Goal: Transaction & Acquisition: Download file/media

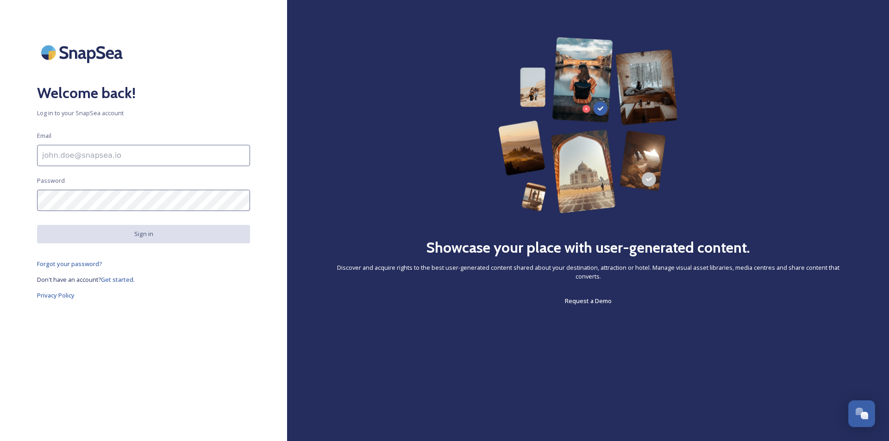
click at [75, 158] on input at bounding box center [143, 155] width 213 height 21
type input "[EMAIL_ADDRESS][DOMAIN_NAME]"
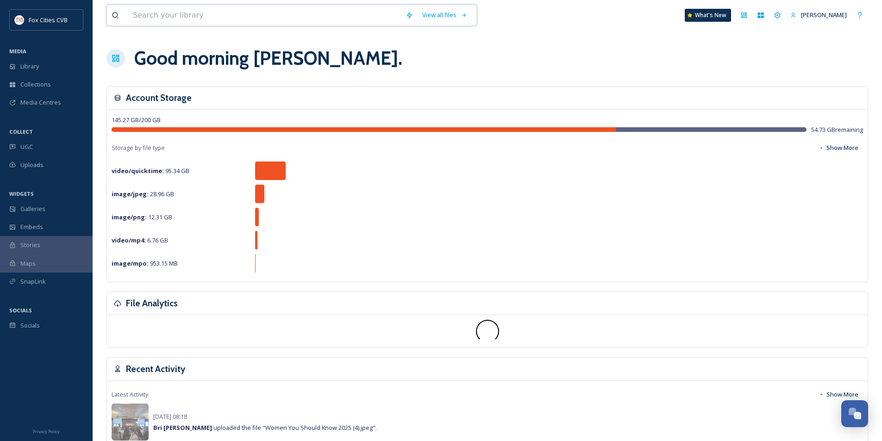
click at [179, 13] on input at bounding box center [264, 15] width 273 height 20
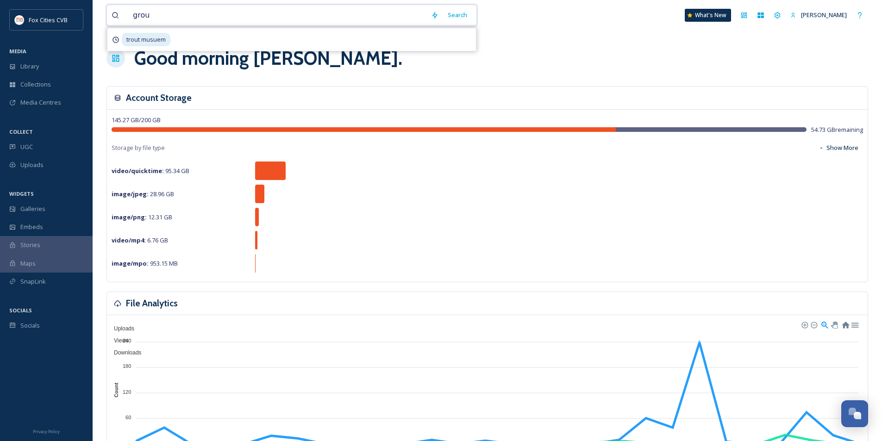
type input "group"
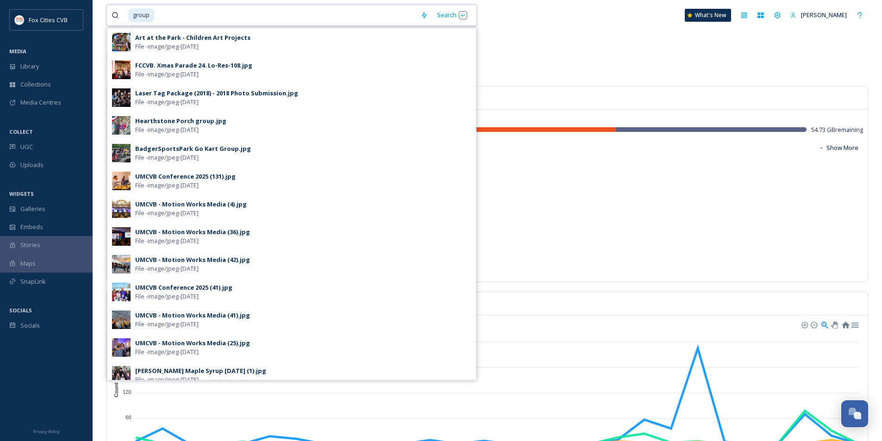
click at [156, 11] on input at bounding box center [285, 15] width 261 height 20
type input "g"
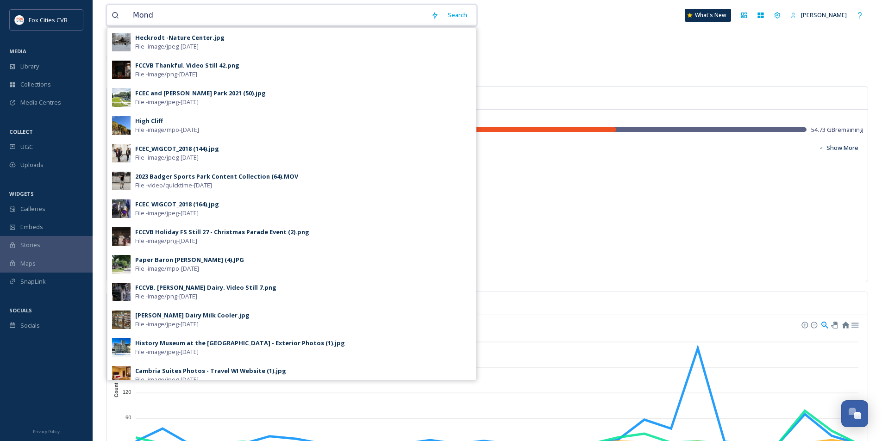
type input "Mondo"
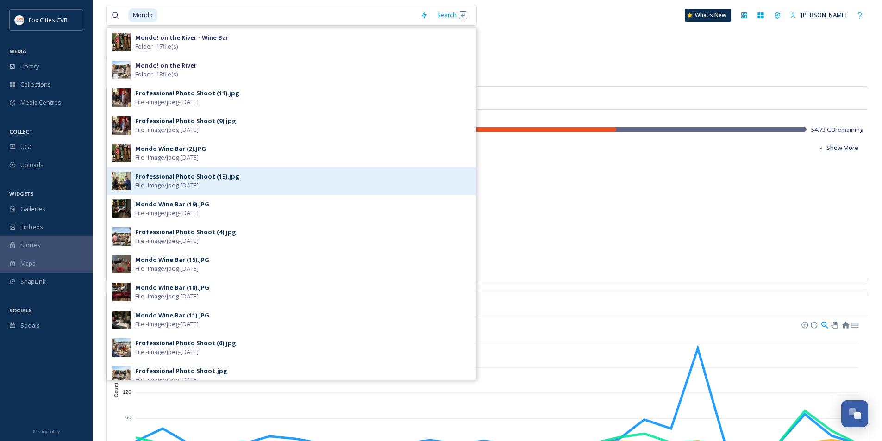
click at [160, 183] on span "File - image/jpeg - Sep 23 2025" at bounding box center [166, 185] width 63 height 9
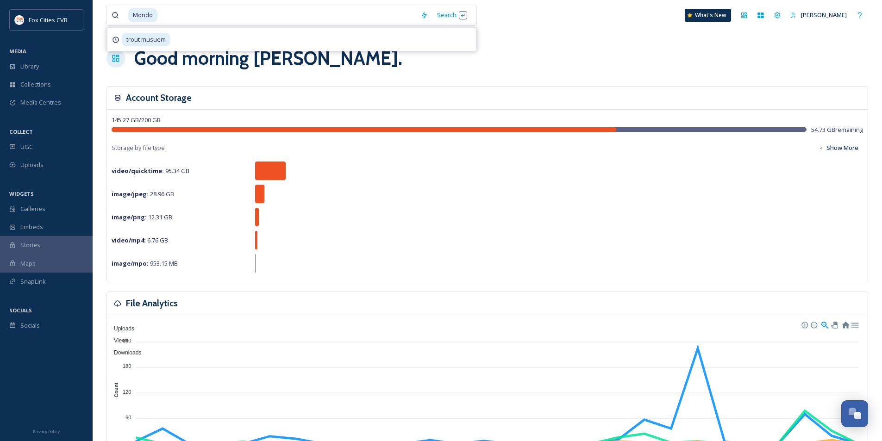
click at [160, 183] on div "145.27 GB / 200 GB 54.73 GB remaining Storage by file type Show More video/quic…" at bounding box center [487, 196] width 761 height 172
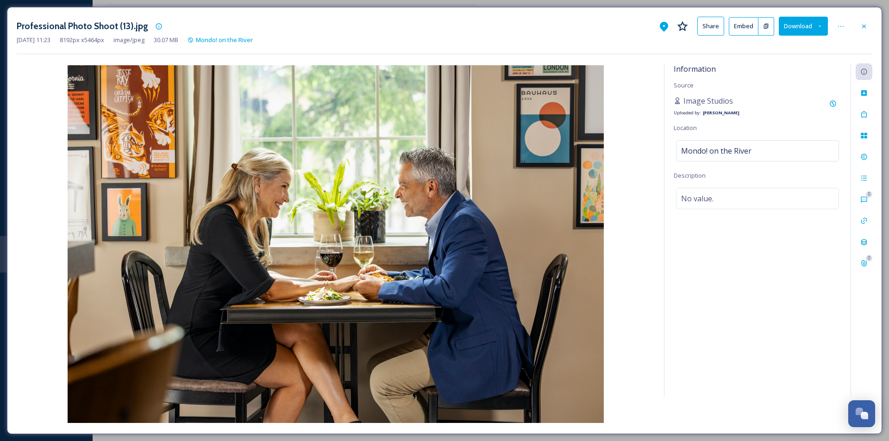
click at [556, 207] on img at bounding box center [336, 244] width 638 height 358
click at [562, 275] on img at bounding box center [336, 244] width 638 height 358
click at [51, 167] on img at bounding box center [336, 244] width 638 height 358
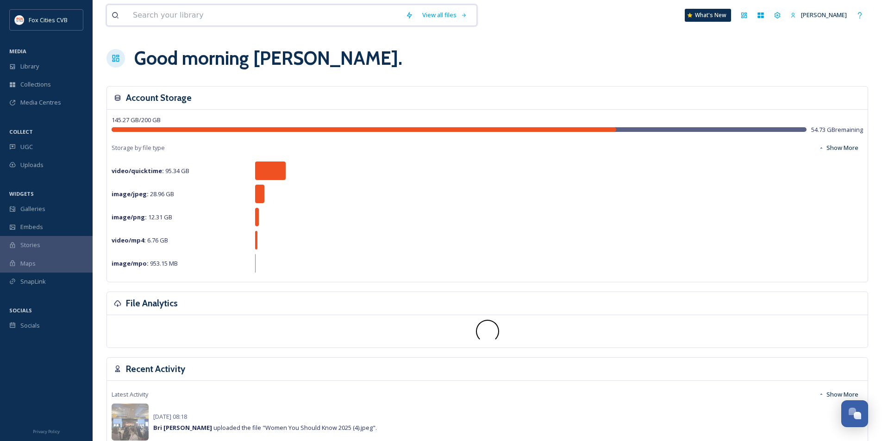
click at [245, 14] on input at bounding box center [264, 15] width 273 height 20
type input "Mondo"
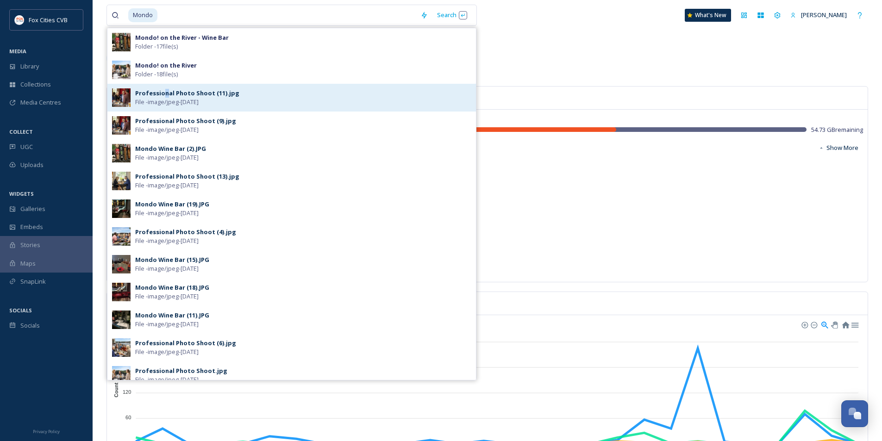
click at [165, 94] on div "Professional Photo Shoot (11).jpg" at bounding box center [187, 93] width 104 height 9
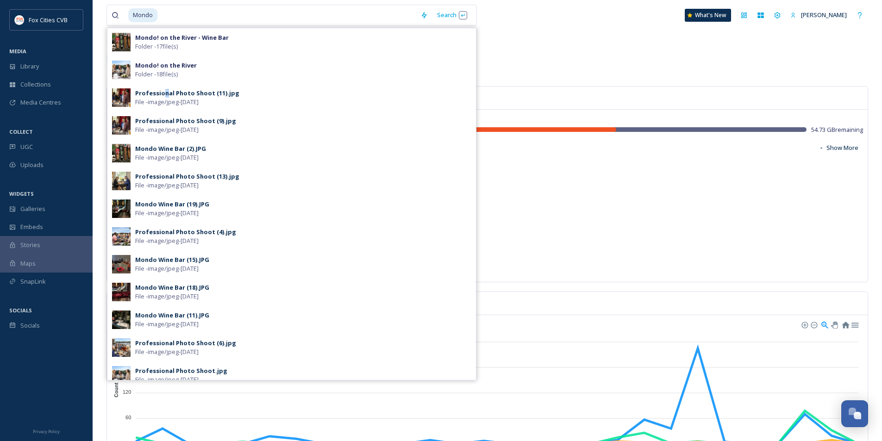
click at [165, 94] on h3 "Account Storage" at bounding box center [159, 97] width 66 height 13
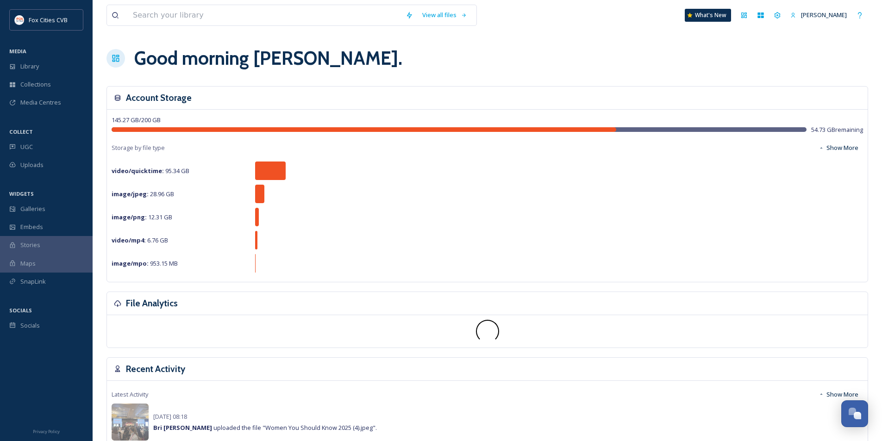
click at [33, 244] on span "Stories" at bounding box center [30, 245] width 20 height 9
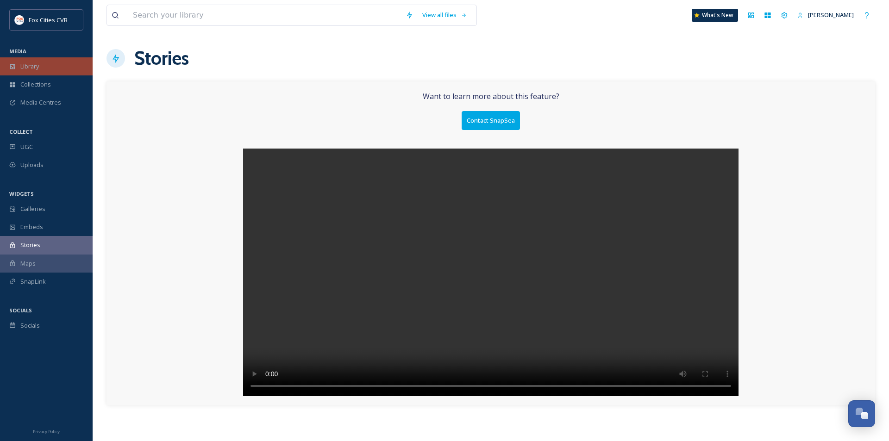
click at [32, 63] on span "Library" at bounding box center [29, 66] width 19 height 9
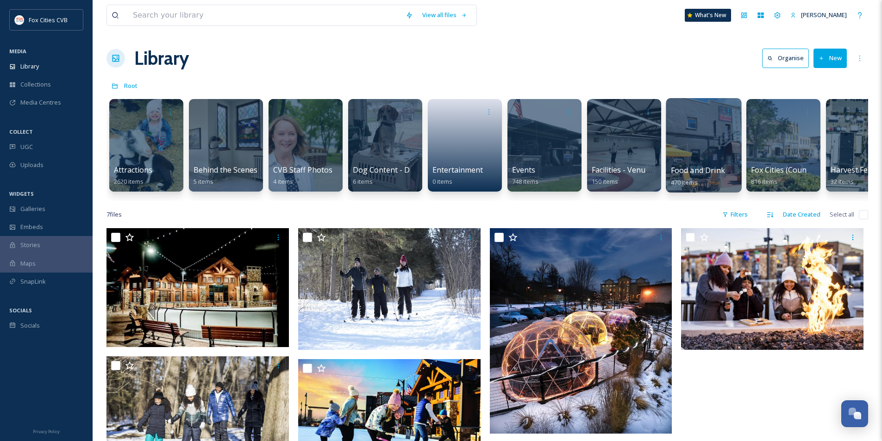
click at [707, 150] on div at bounding box center [703, 145] width 75 height 94
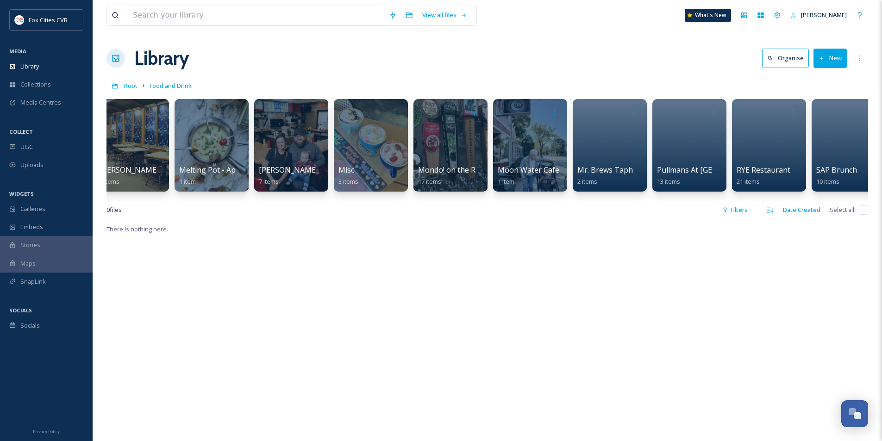
scroll to position [0, 3204]
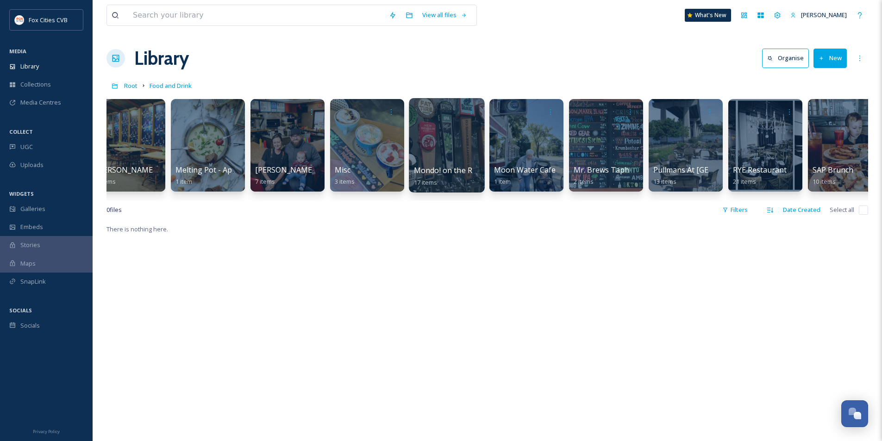
click at [456, 144] on div at bounding box center [446, 145] width 75 height 94
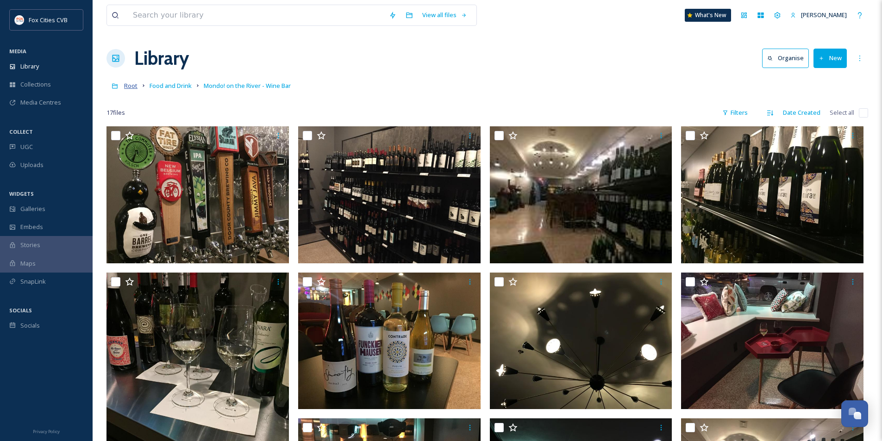
click at [128, 84] on span "Root" at bounding box center [130, 85] width 13 height 8
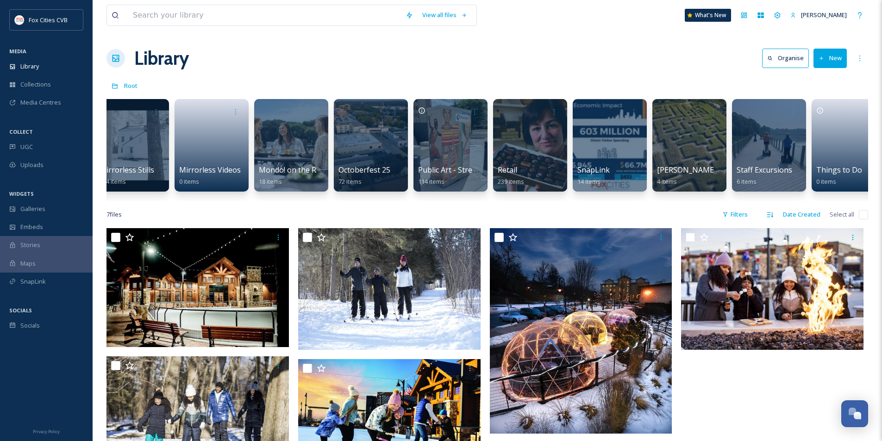
scroll to position [0, 1285]
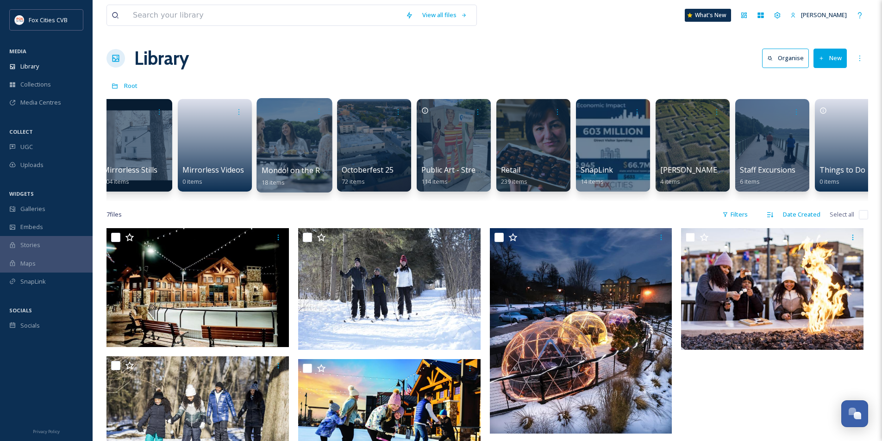
click at [277, 155] on div at bounding box center [294, 145] width 75 height 94
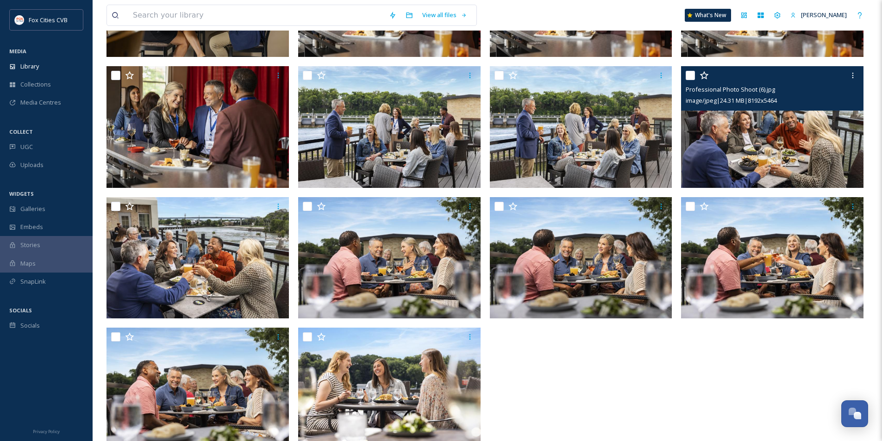
scroll to position [324, 0]
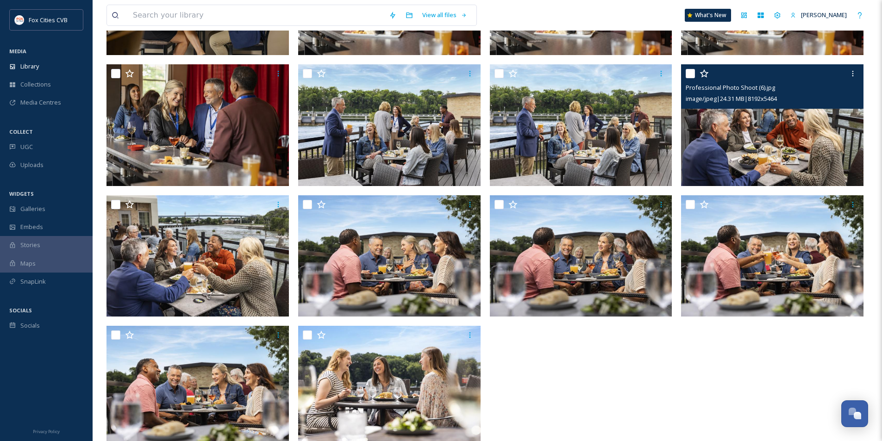
click at [690, 71] on input "checkbox" at bounding box center [690, 73] width 9 height 9
checkbox input "true"
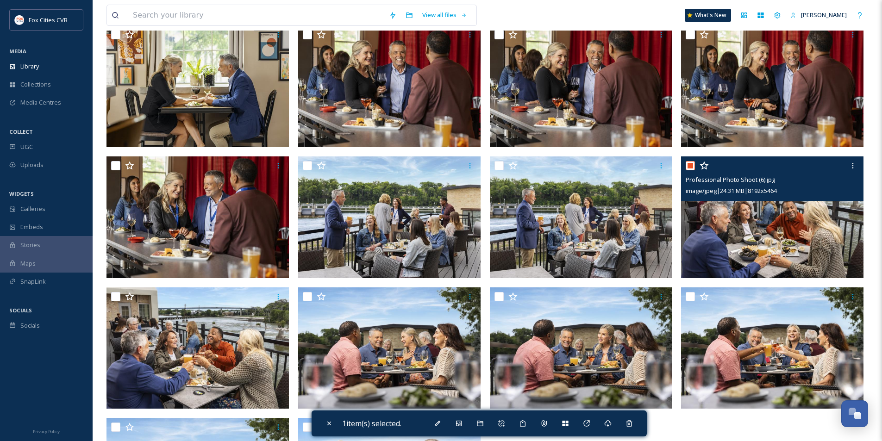
scroll to position [232, 0]
click at [854, 163] on icon at bounding box center [852, 166] width 7 height 7
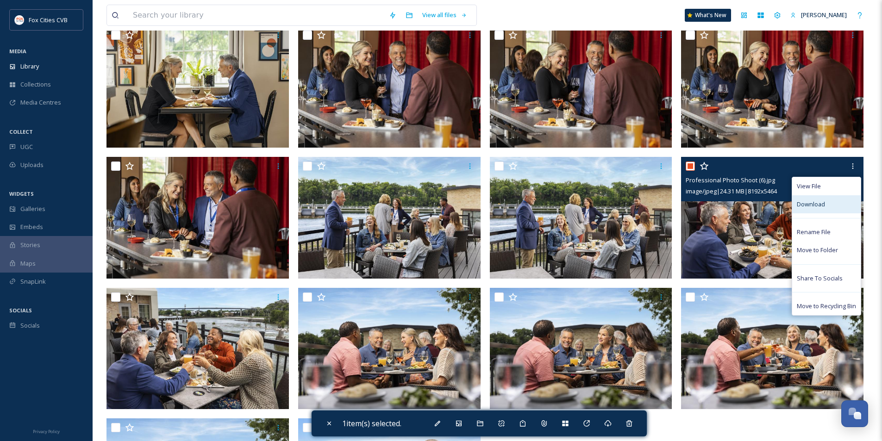
click at [806, 204] on span "Download" at bounding box center [811, 204] width 28 height 9
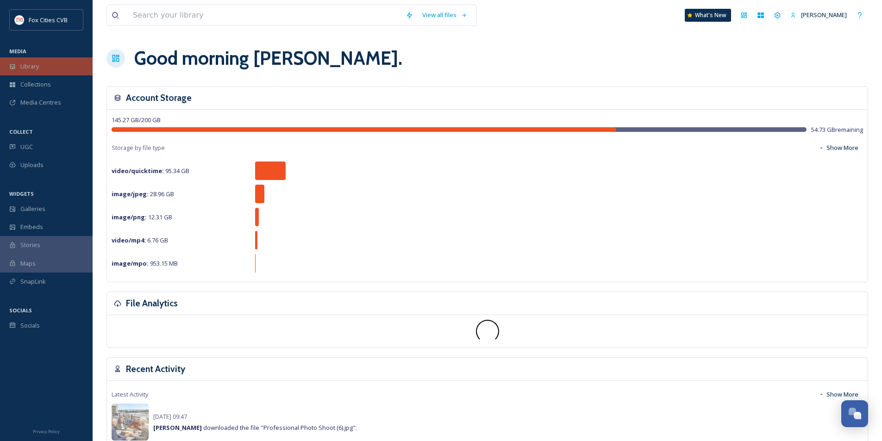
click at [32, 66] on span "Library" at bounding box center [29, 66] width 19 height 9
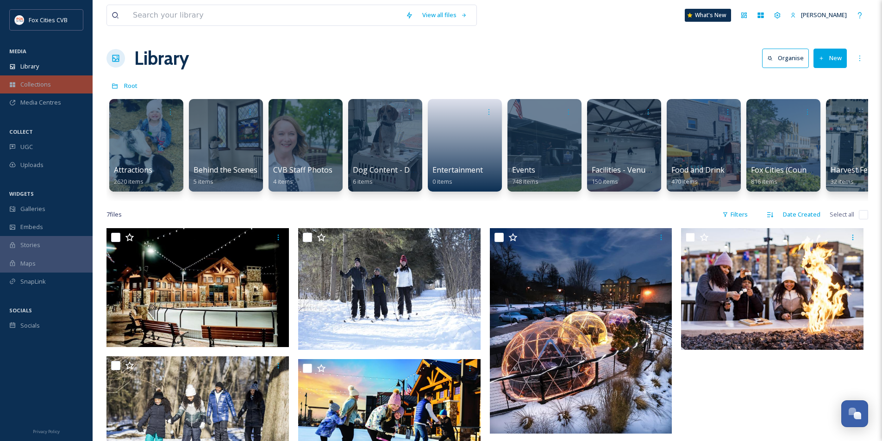
click at [50, 86] on div "Collections" at bounding box center [46, 84] width 93 height 18
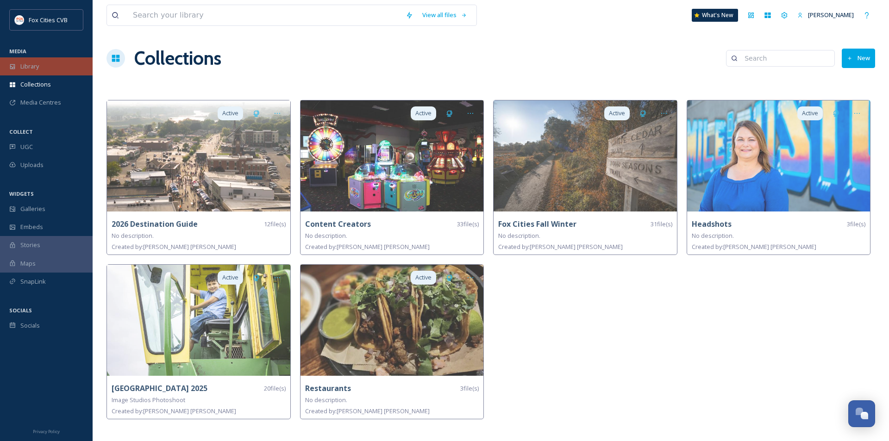
click at [48, 63] on div "Library" at bounding box center [46, 66] width 93 height 18
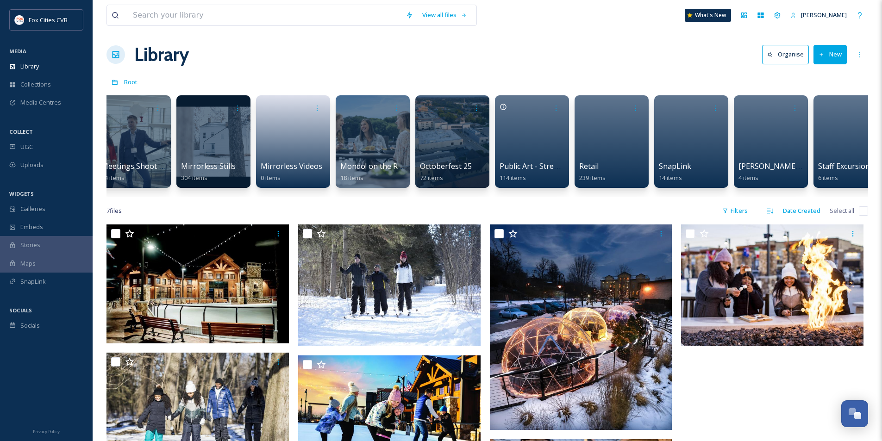
scroll to position [0, 1281]
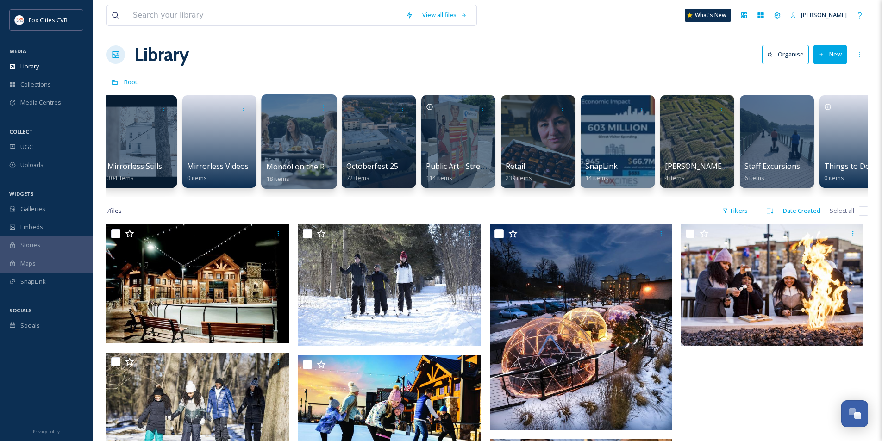
click at [301, 156] on div at bounding box center [298, 141] width 75 height 94
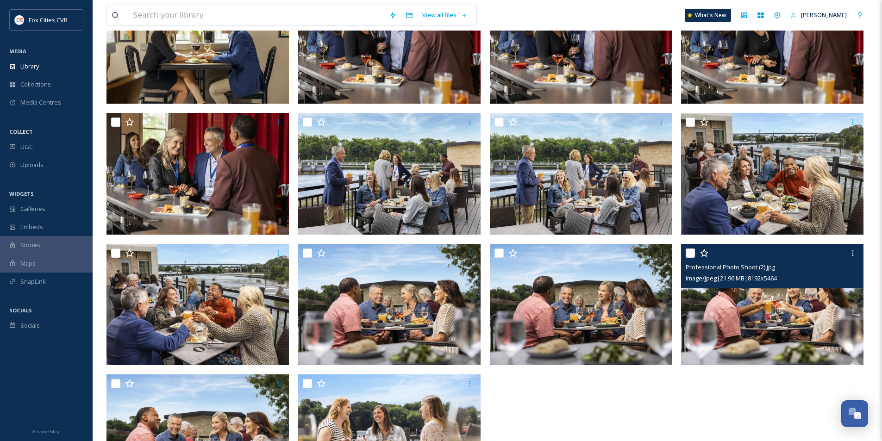
scroll to position [278, 0]
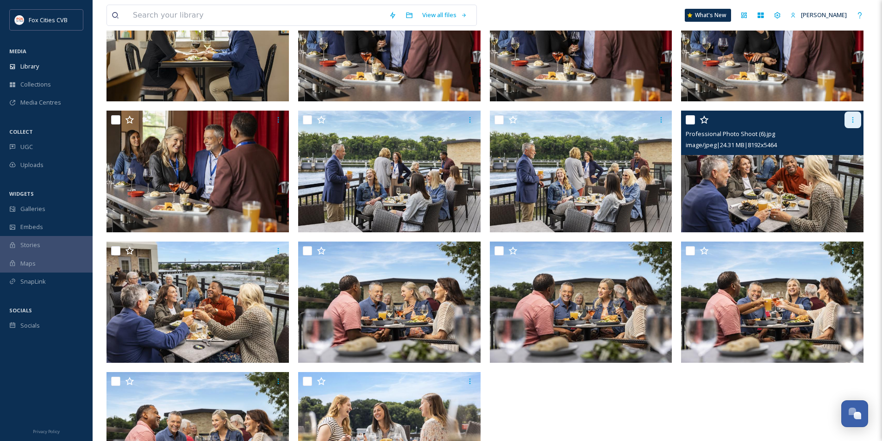
click at [853, 118] on icon at bounding box center [852, 120] width 1 height 6
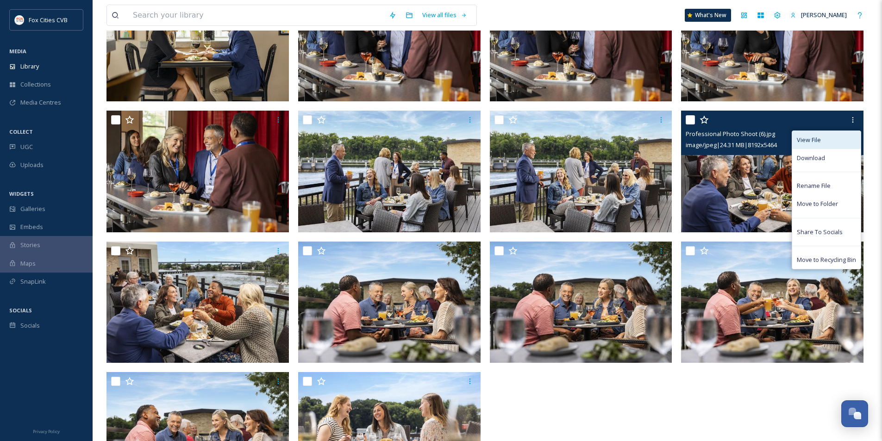
click at [816, 138] on span "View File" at bounding box center [809, 140] width 24 height 9
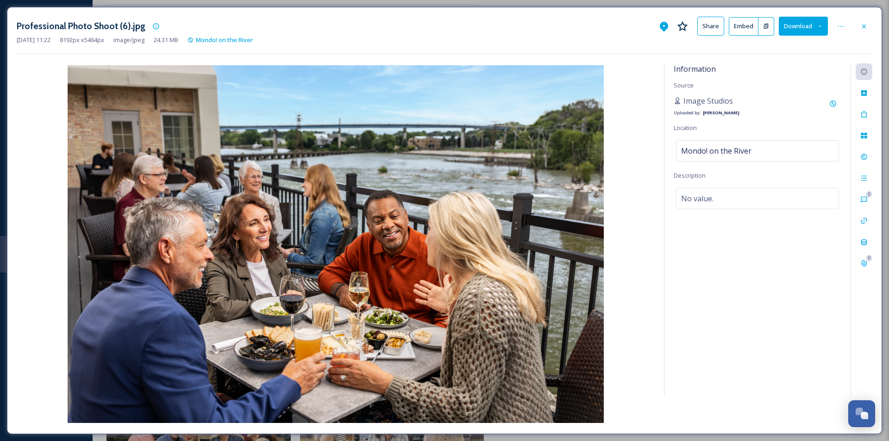
click at [820, 26] on icon at bounding box center [820, 26] width 6 height 6
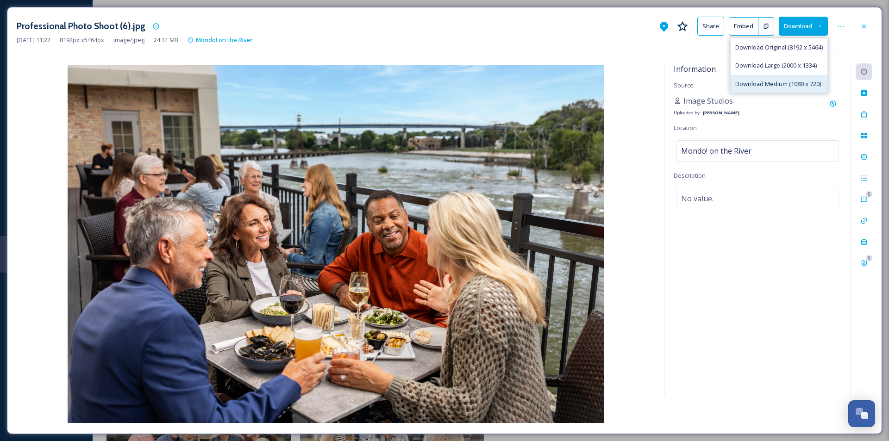
click at [776, 83] on span "Download Medium (1080 x 720)" at bounding box center [778, 84] width 86 height 9
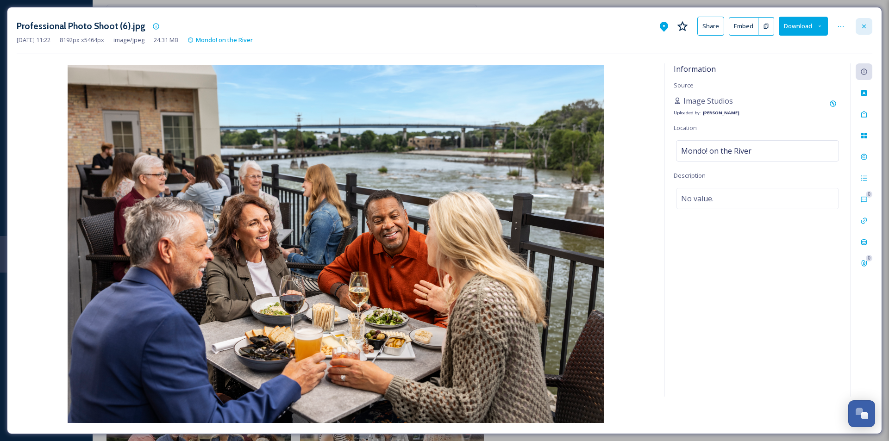
click at [864, 27] on icon at bounding box center [864, 26] width 4 height 4
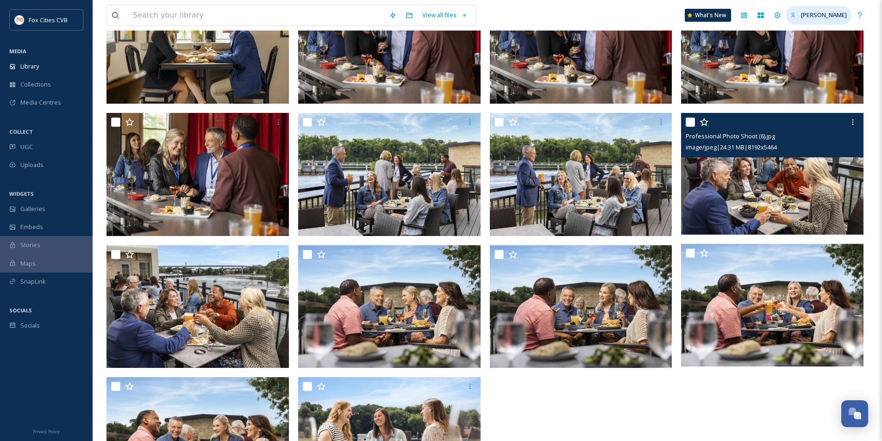
click at [826, 15] on span "[PERSON_NAME]" at bounding box center [824, 15] width 46 height 8
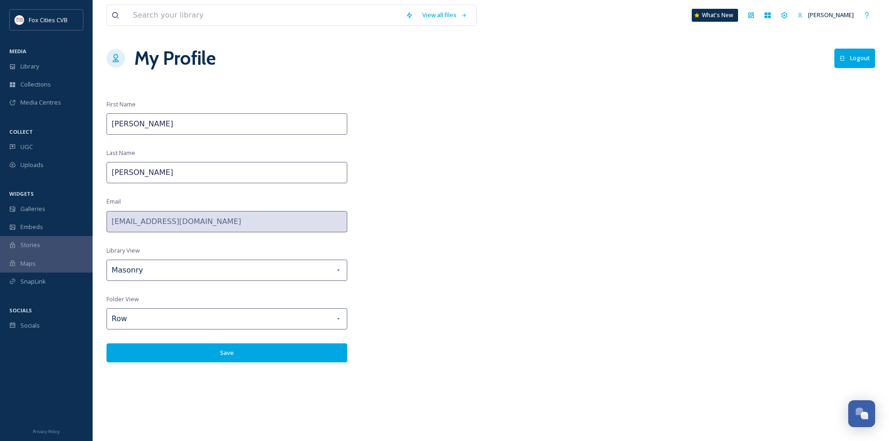
click at [851, 56] on button "Logout" at bounding box center [854, 58] width 41 height 19
